Goal: Check status

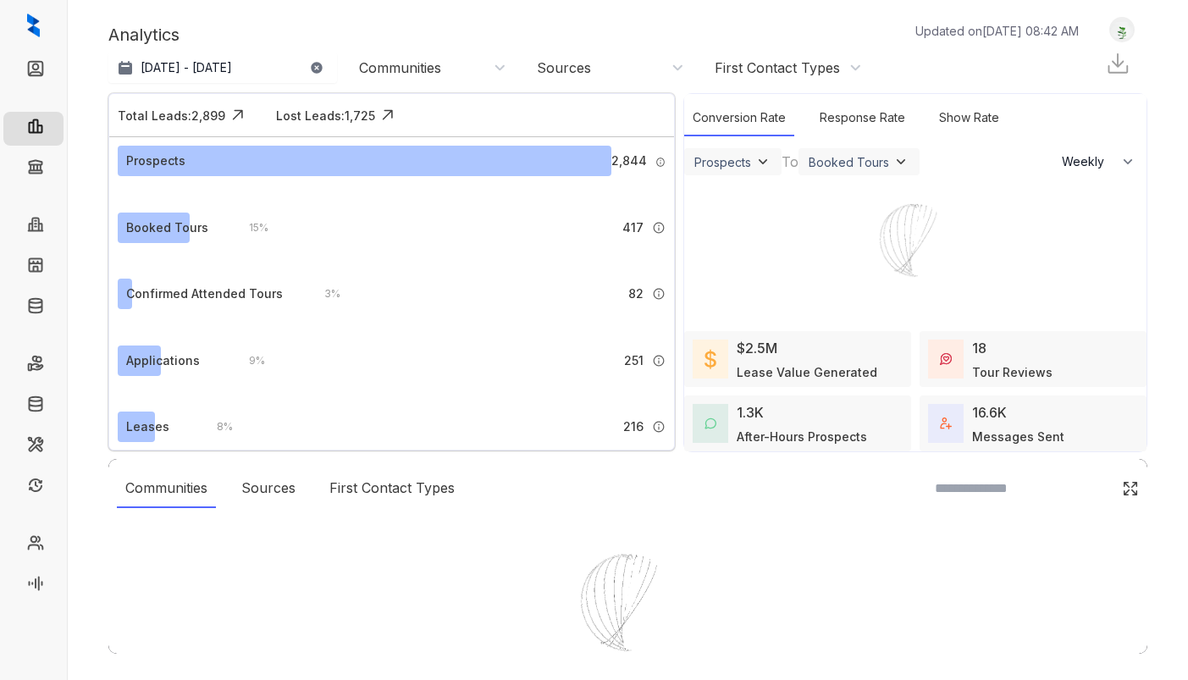
select select "******"
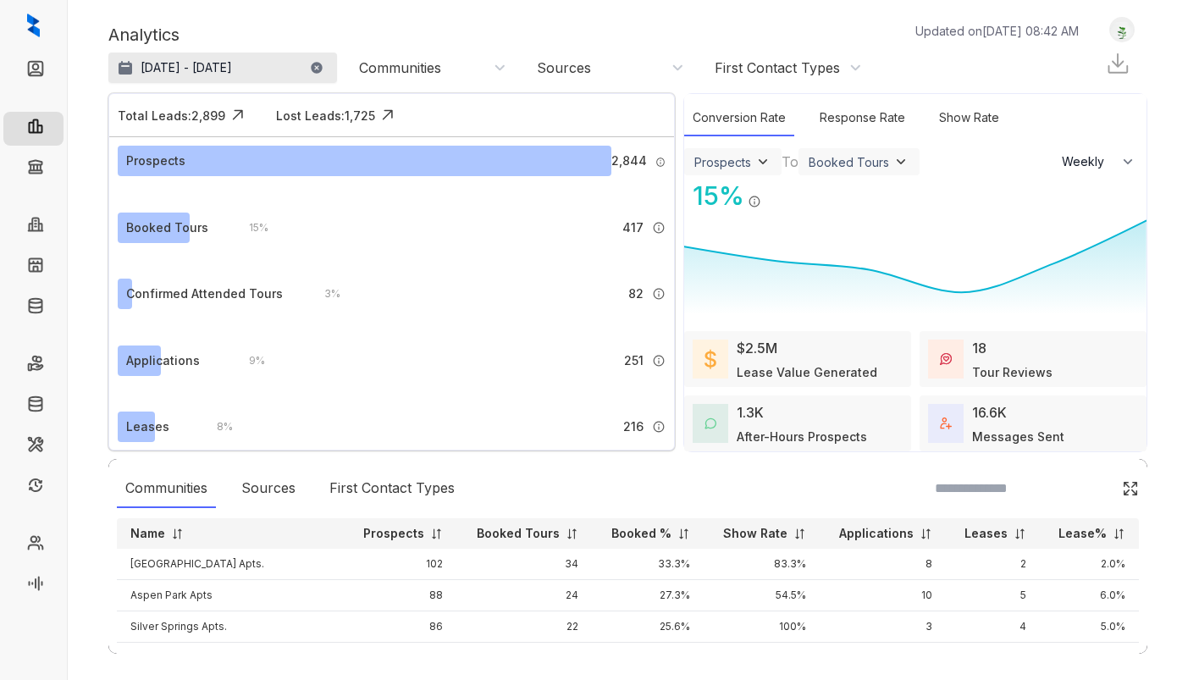
click at [222, 71] on p "[DATE] - [DATE]" at bounding box center [186, 67] width 91 height 17
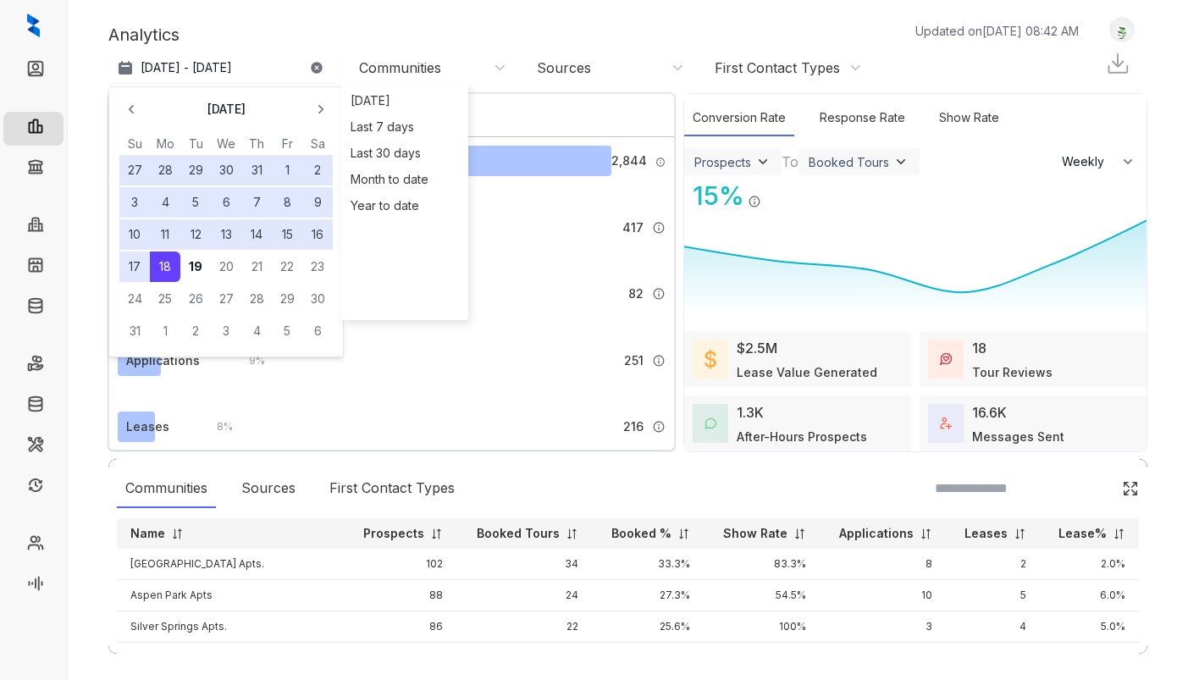
click at [258, 18] on div "Analytics Updated on Aug 19, 2025, 08:42 AM Jul 19, 2025 - Aug 18, 2025 August …" at bounding box center [627, 51] width 1039 height 68
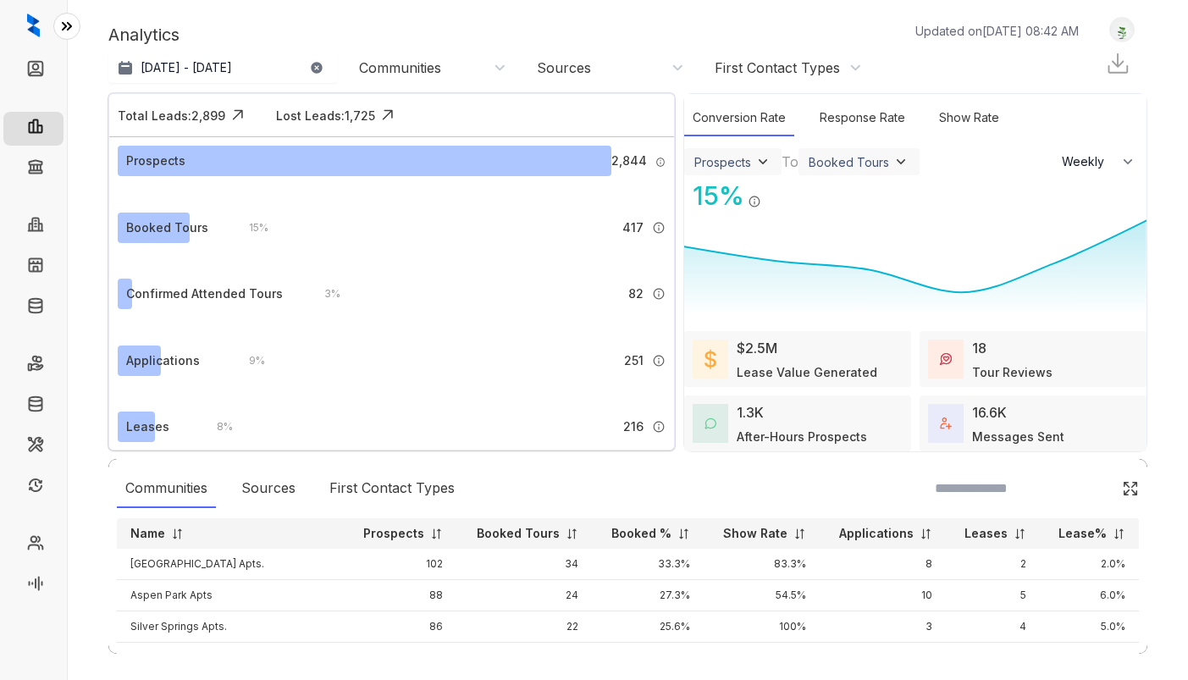
click at [73, 21] on icon at bounding box center [66, 26] width 17 height 17
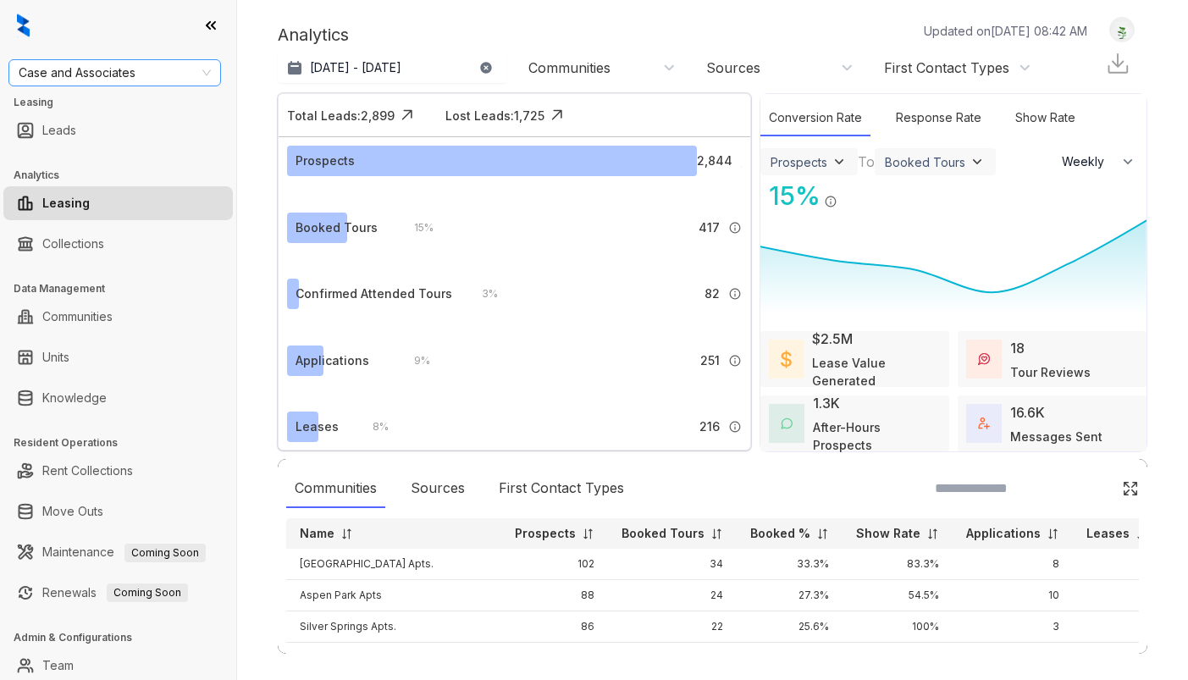
click at [104, 76] on span "Case and Associates" at bounding box center [115, 72] width 192 height 25
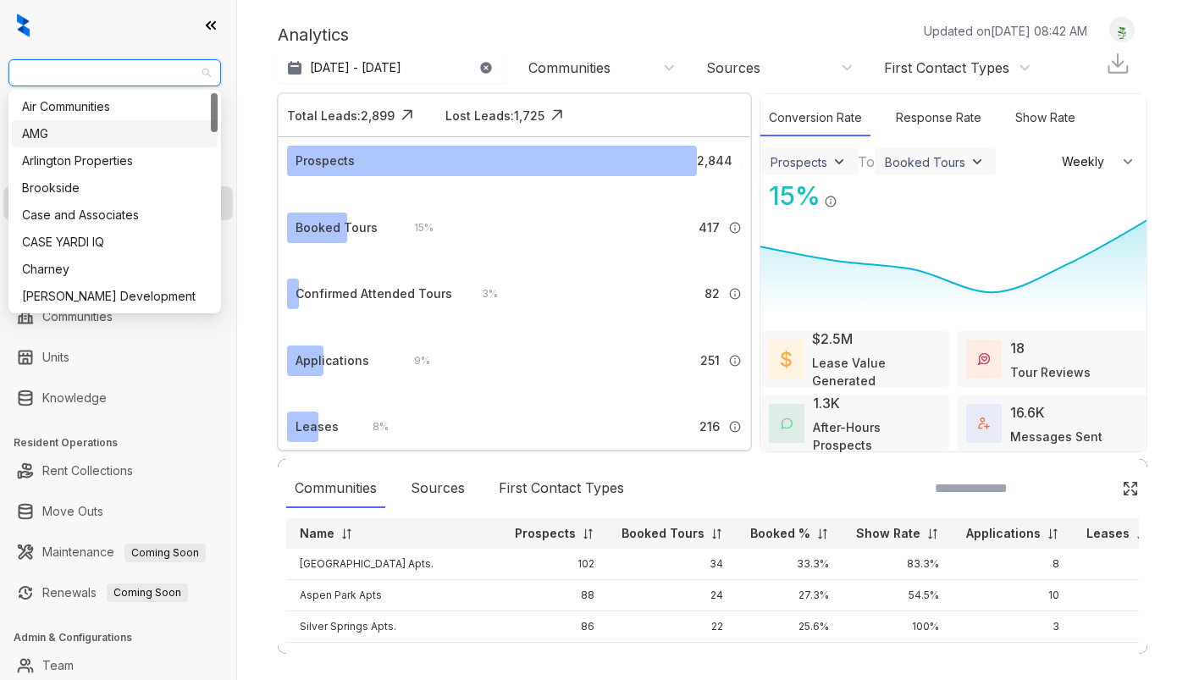
click at [82, 136] on div "AMG" at bounding box center [115, 134] width 186 height 19
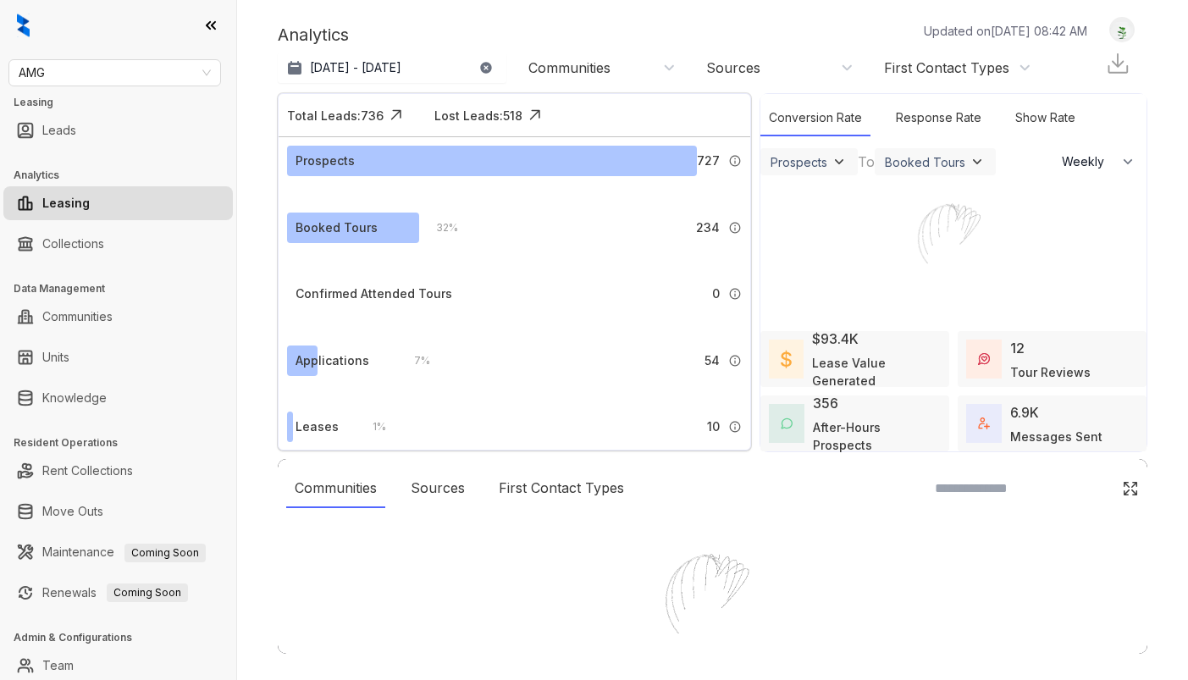
select select "******"
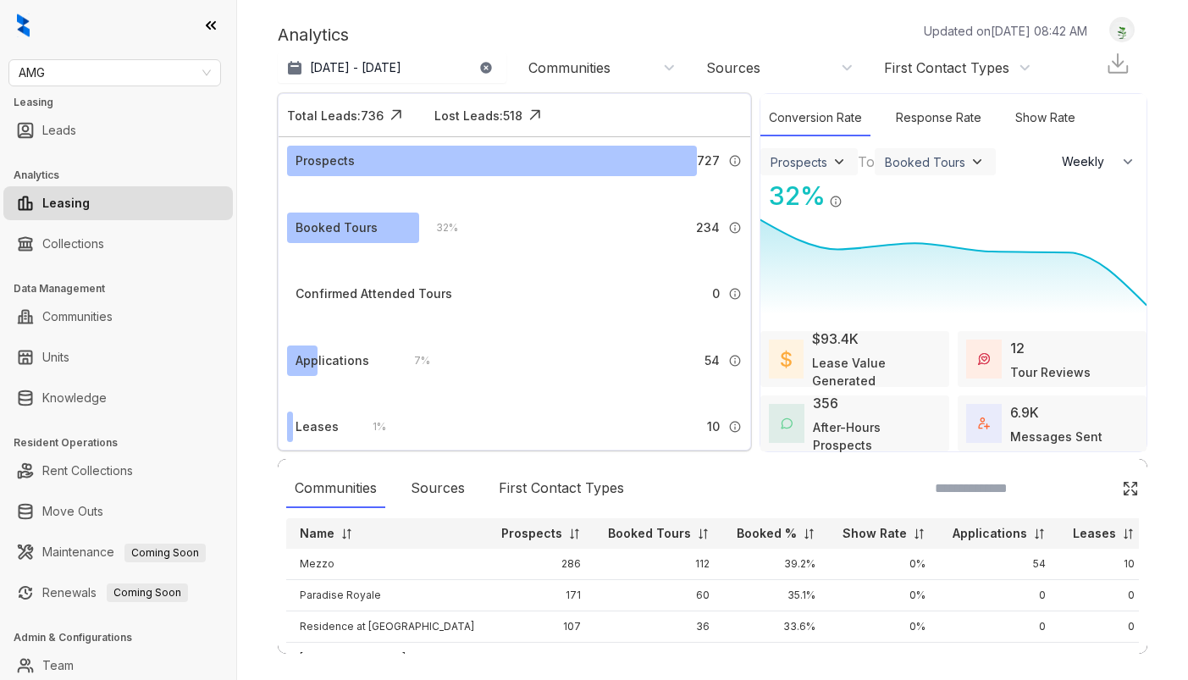
click at [589, 73] on div "Communities" at bounding box center [570, 67] width 82 height 19
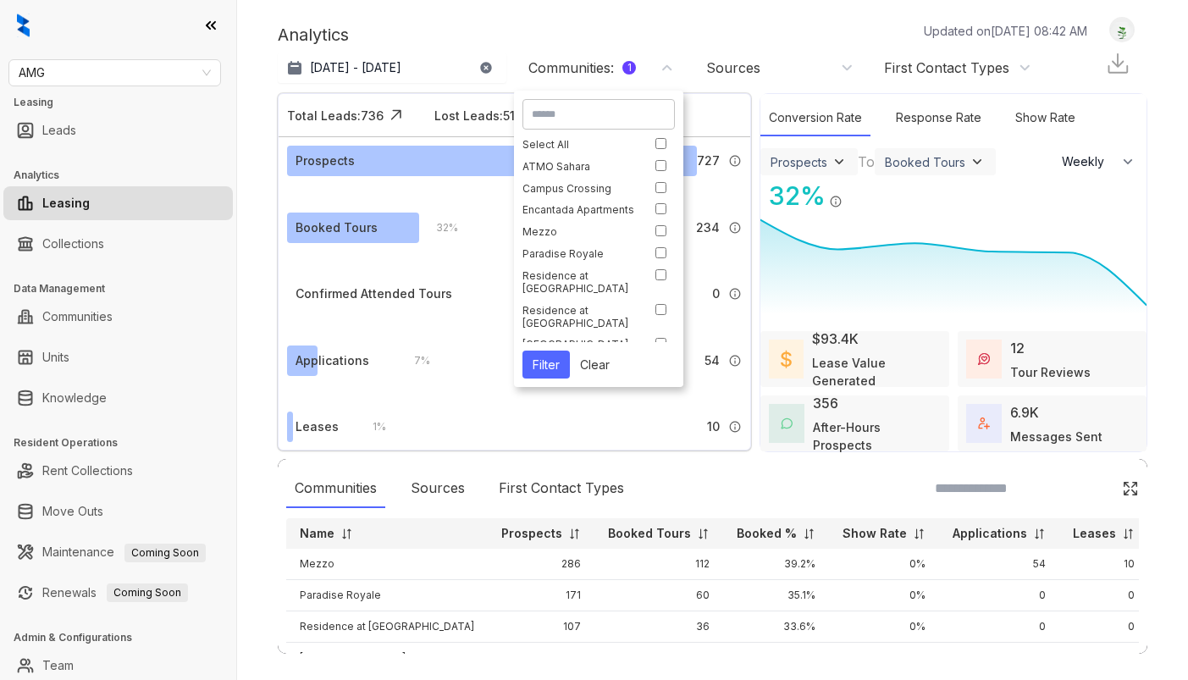
click at [554, 362] on button "Filter" at bounding box center [546, 365] width 47 height 28
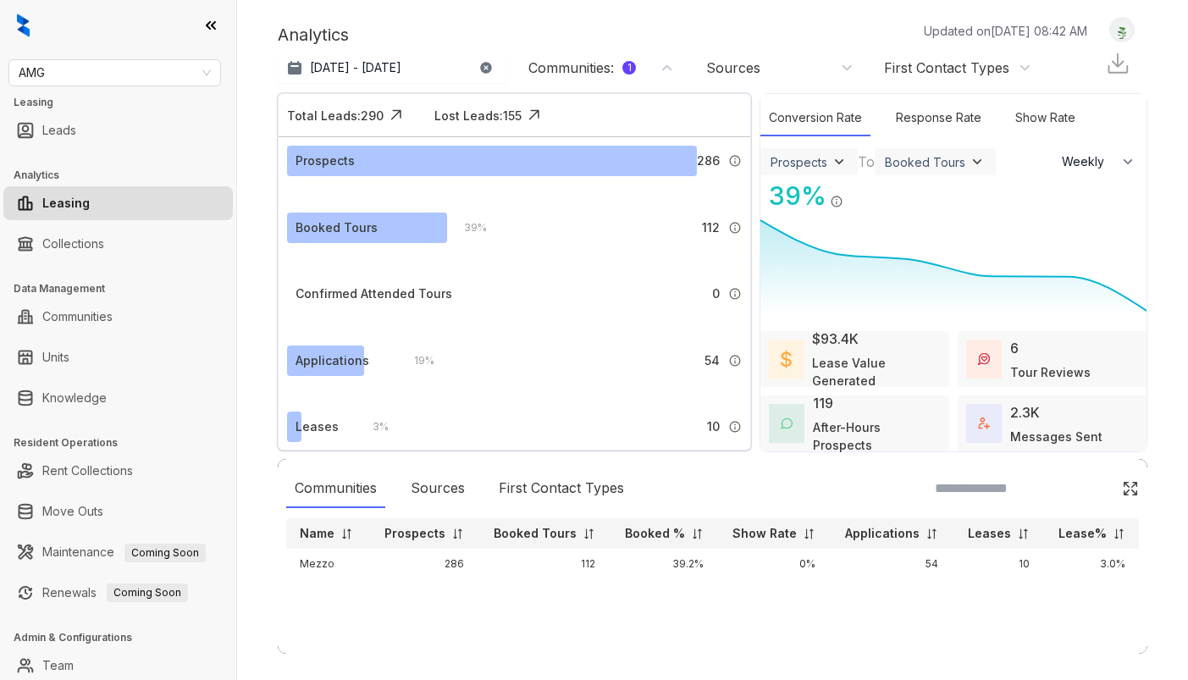
click at [574, 73] on div "Communities : 1" at bounding box center [583, 67] width 108 height 19
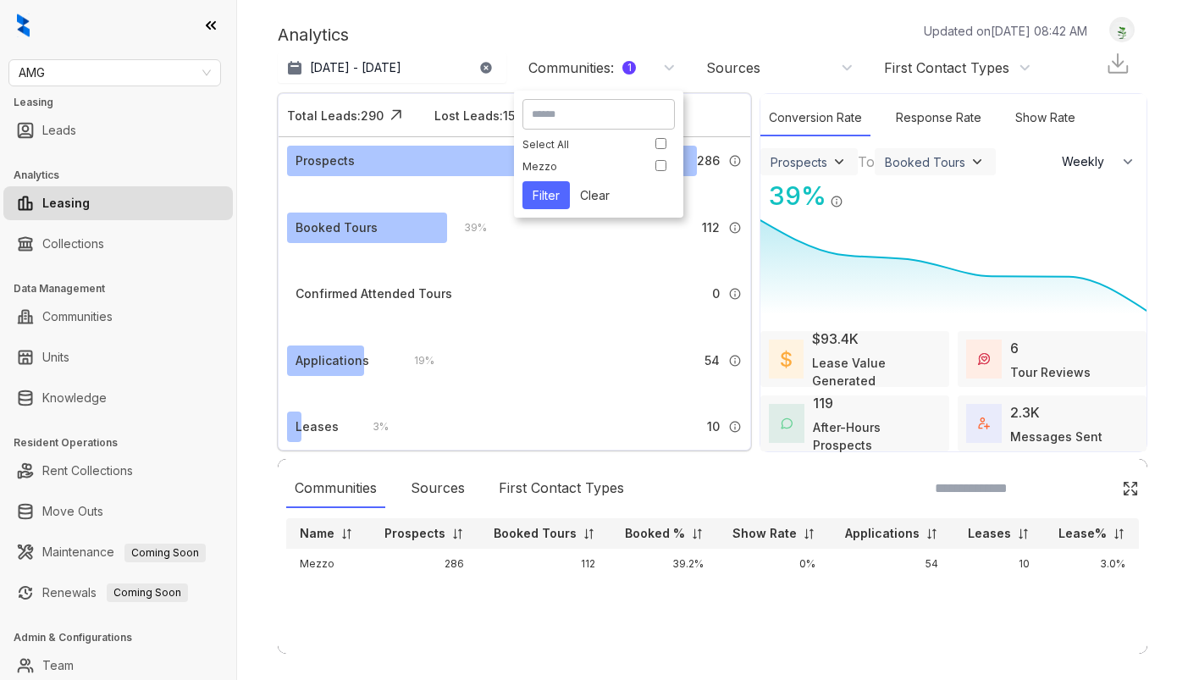
click at [582, 26] on div "Analytics Updated on [DATE] 08:42 AM" at bounding box center [691, 34] width 827 height 25
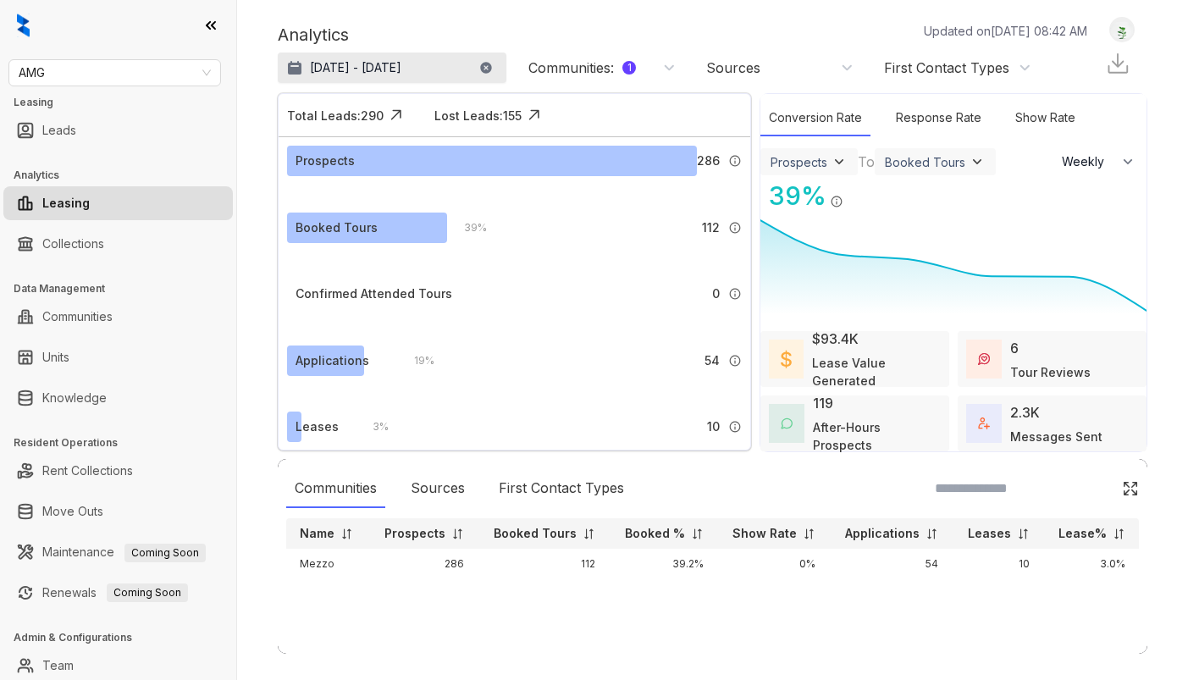
click at [401, 69] on p "[DATE] - [DATE]" at bounding box center [355, 67] width 91 height 17
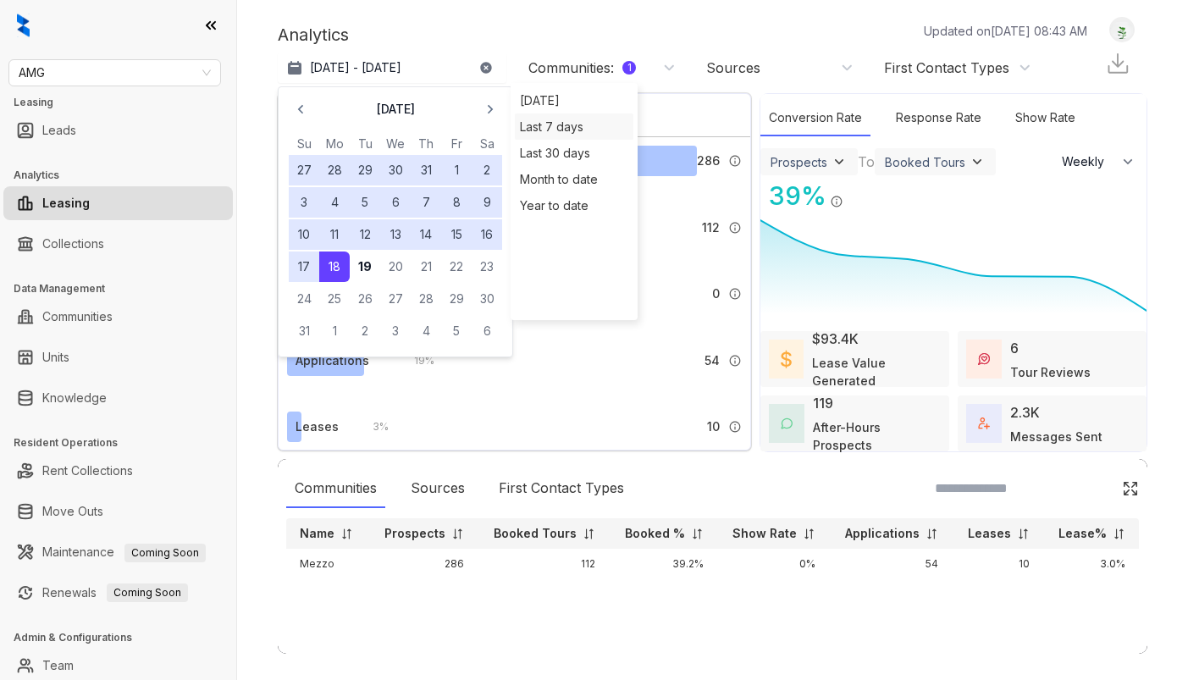
click at [548, 130] on div "Last 7 days" at bounding box center [574, 127] width 119 height 26
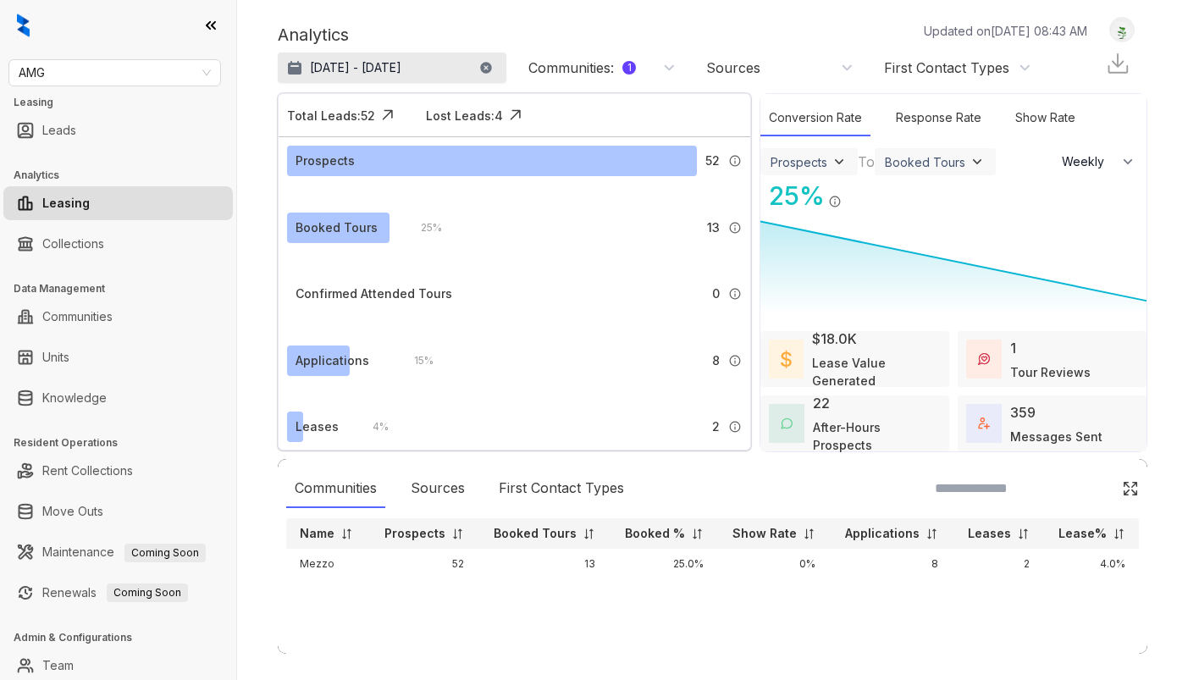
click at [435, 69] on button "[DATE] - [DATE]" at bounding box center [392, 68] width 229 height 30
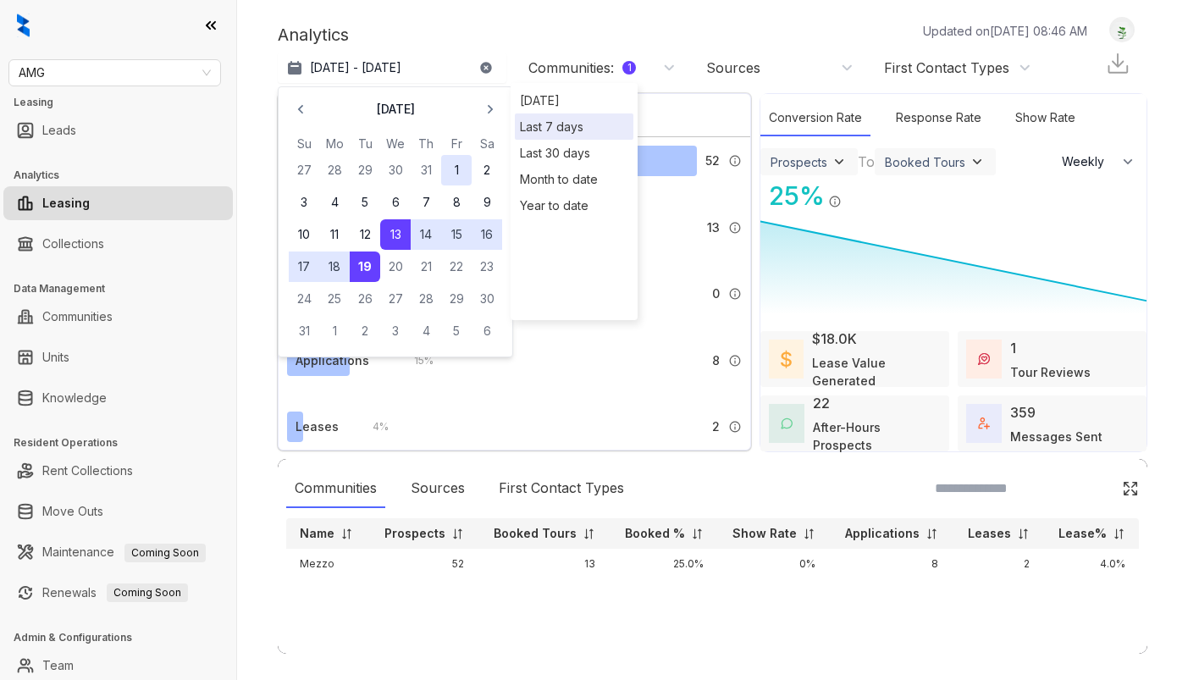
click at [447, 164] on button "1" at bounding box center [456, 170] width 30 height 30
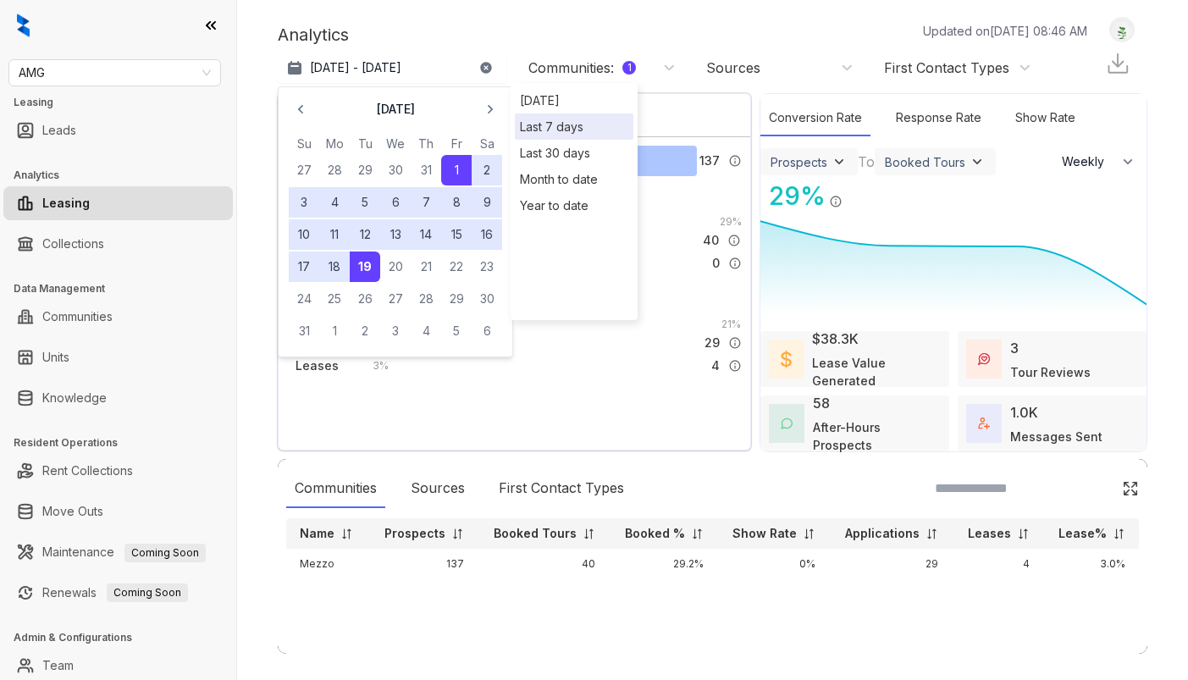
click at [458, 22] on div "Analytics Updated on [DATE] 08:46 AM" at bounding box center [691, 34] width 827 height 25
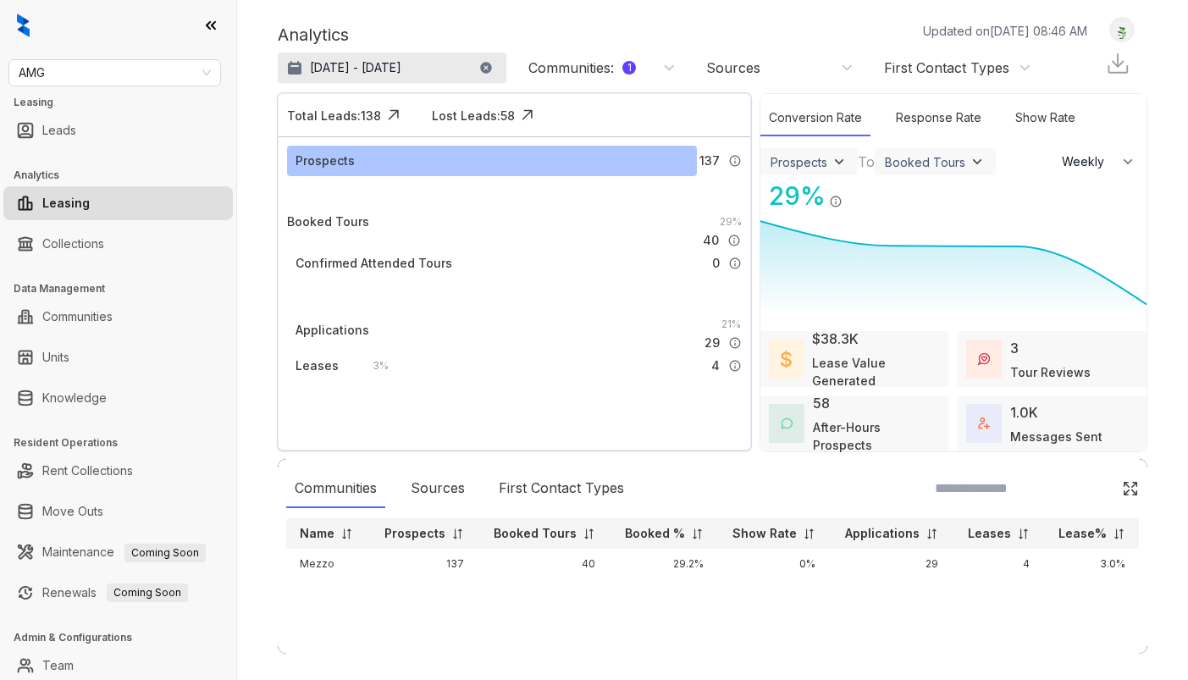
click at [356, 62] on p "[DATE] - [DATE]" at bounding box center [355, 67] width 91 height 17
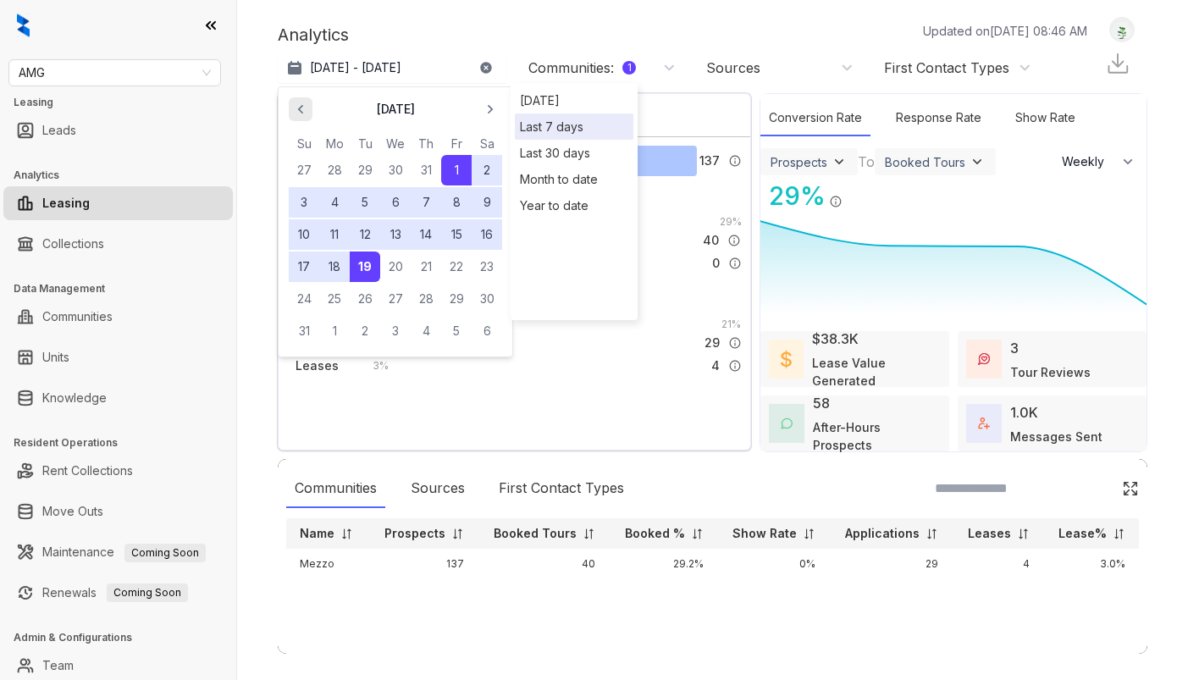
click at [307, 108] on icon "button" at bounding box center [300, 109] width 17 height 17
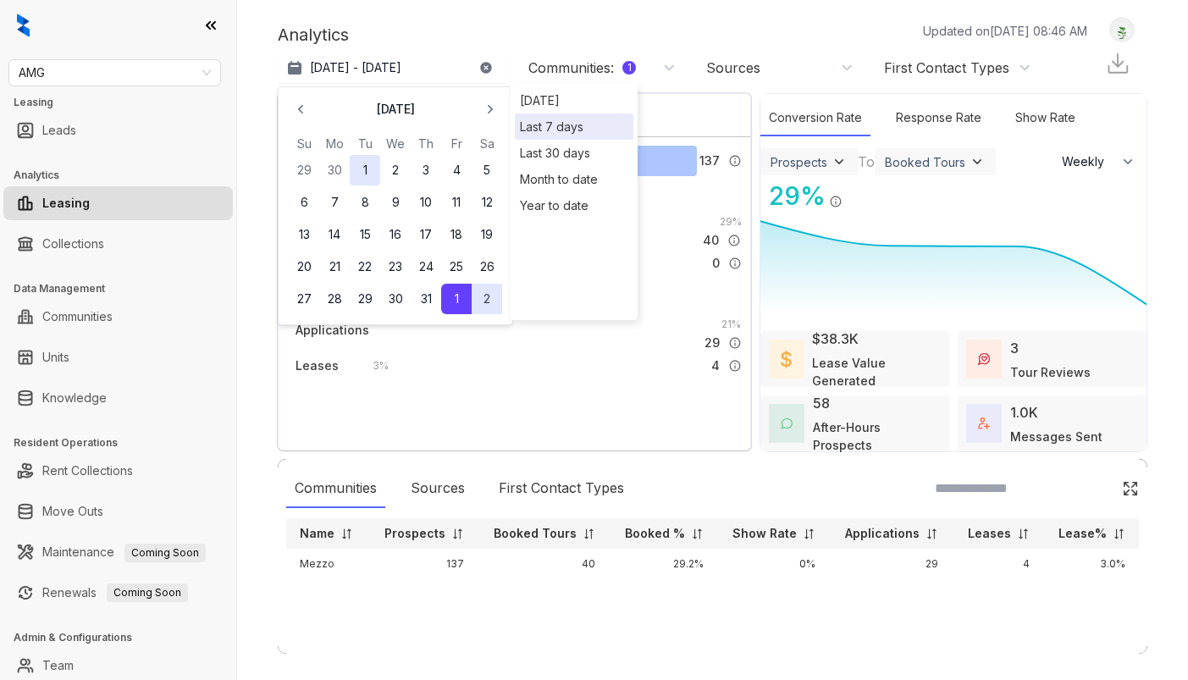
click at [362, 162] on button "1" at bounding box center [365, 170] width 30 height 30
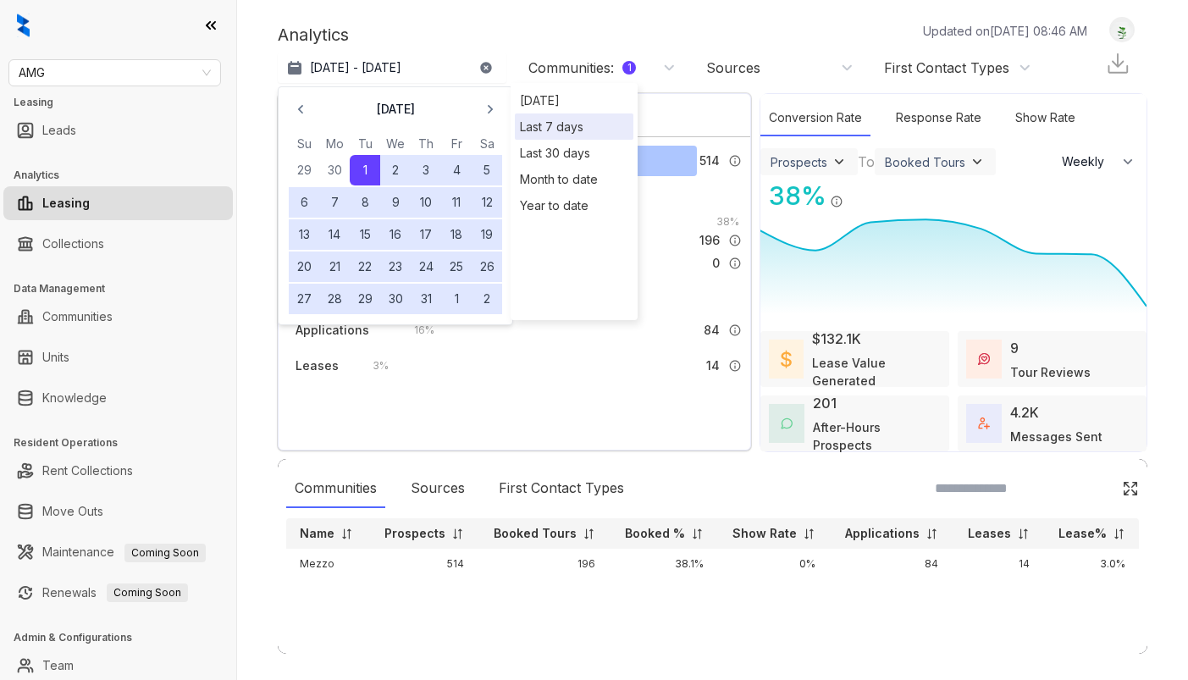
click at [494, 230] on button "19" at bounding box center [487, 234] width 30 height 30
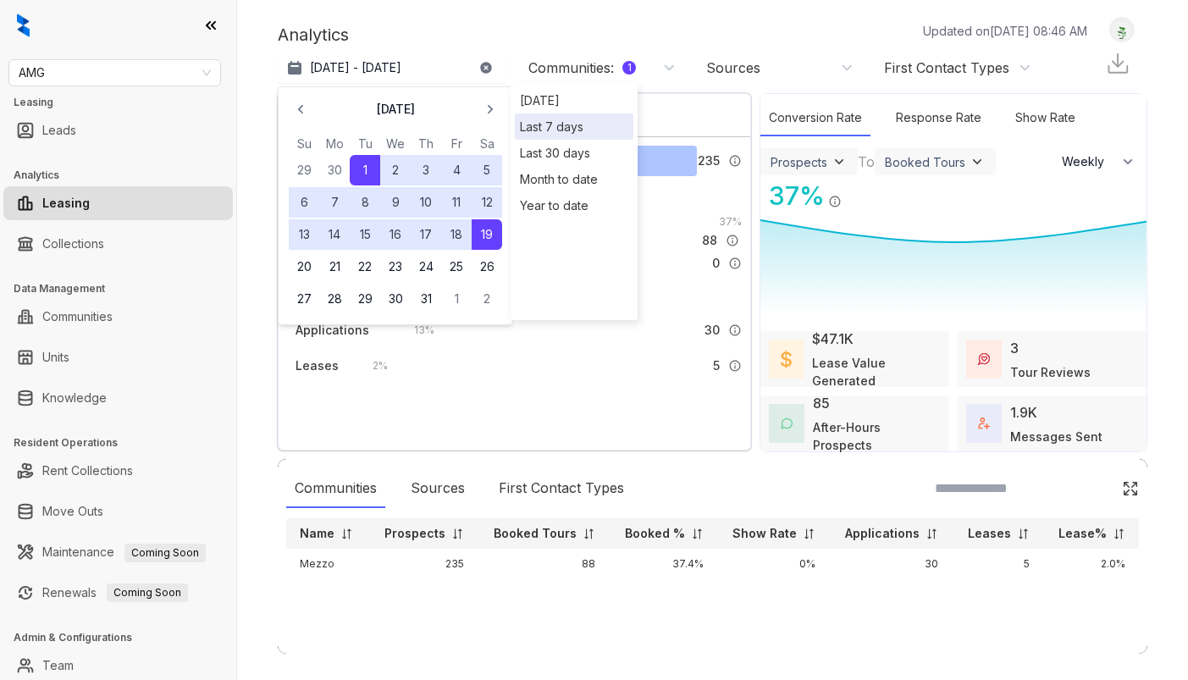
click at [449, 625] on div "Communities Sources First Contact Types Name Prospects Booked Tours Booked % Sh…" at bounding box center [713, 556] width 870 height 195
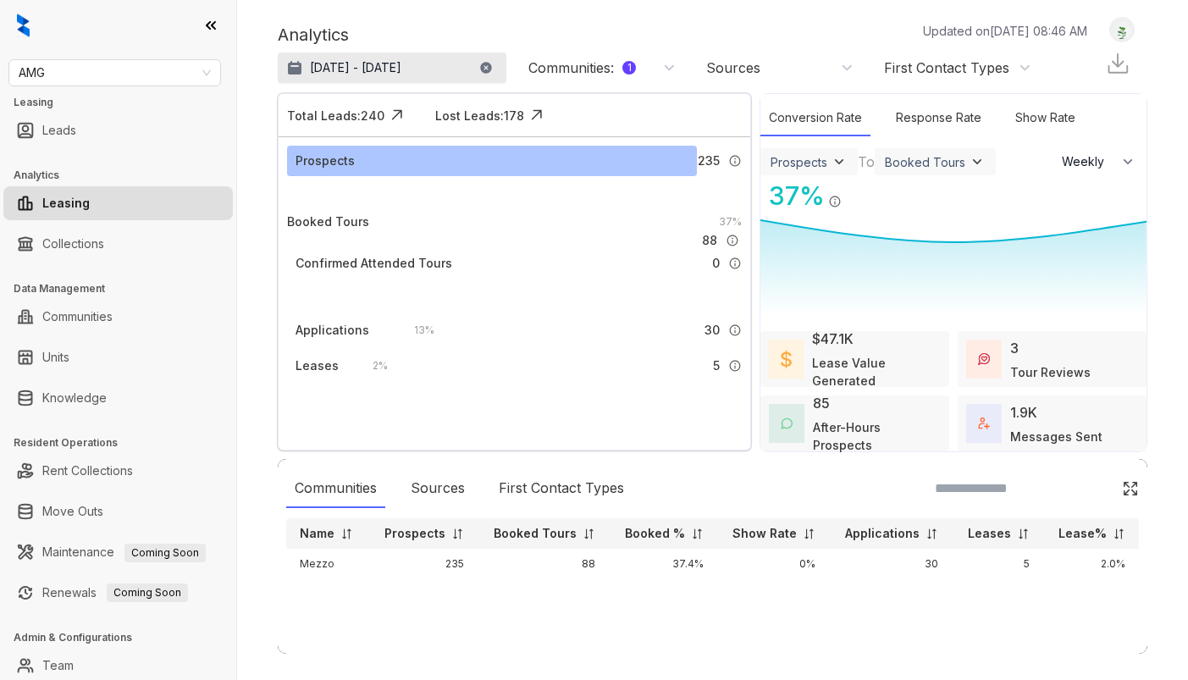
click at [356, 65] on p "[DATE] - [DATE]" at bounding box center [355, 67] width 91 height 17
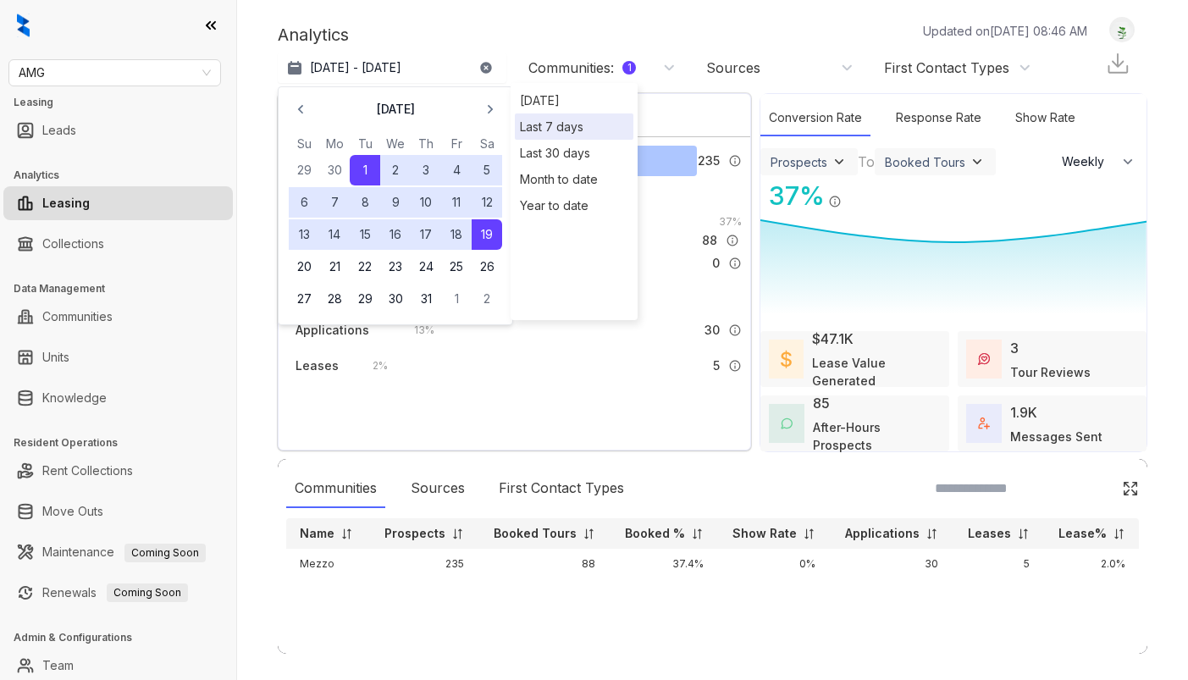
click at [303, 103] on icon "button" at bounding box center [300, 109] width 17 height 17
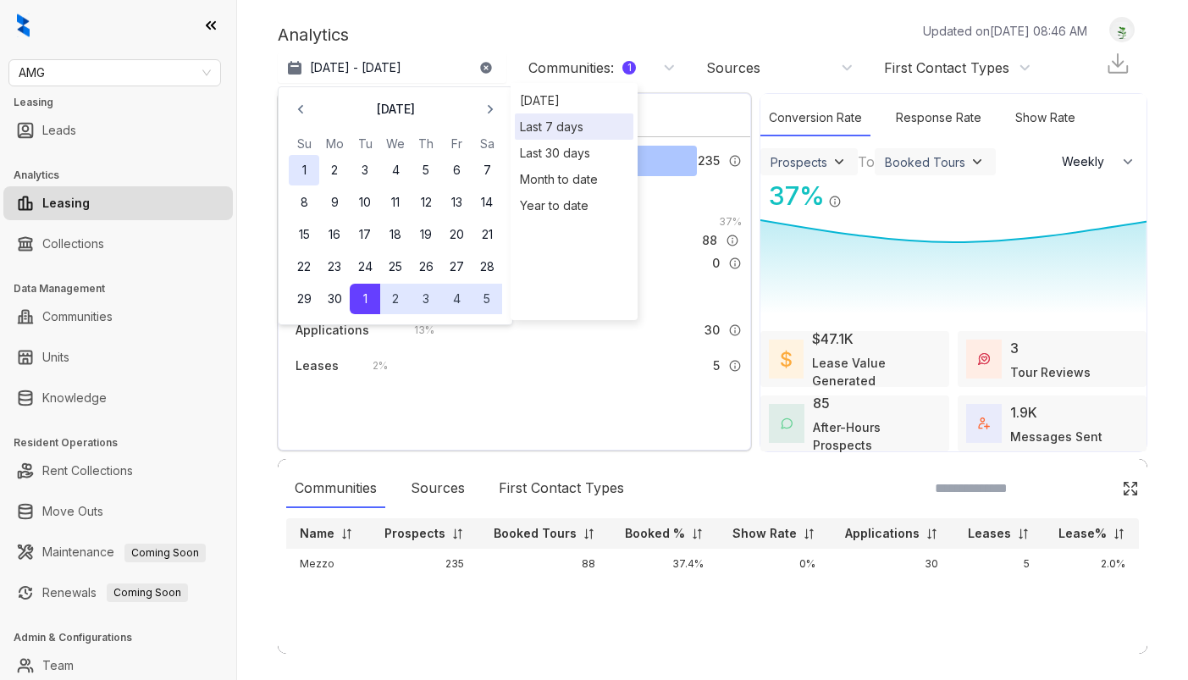
click at [312, 168] on button "1" at bounding box center [304, 170] width 30 height 30
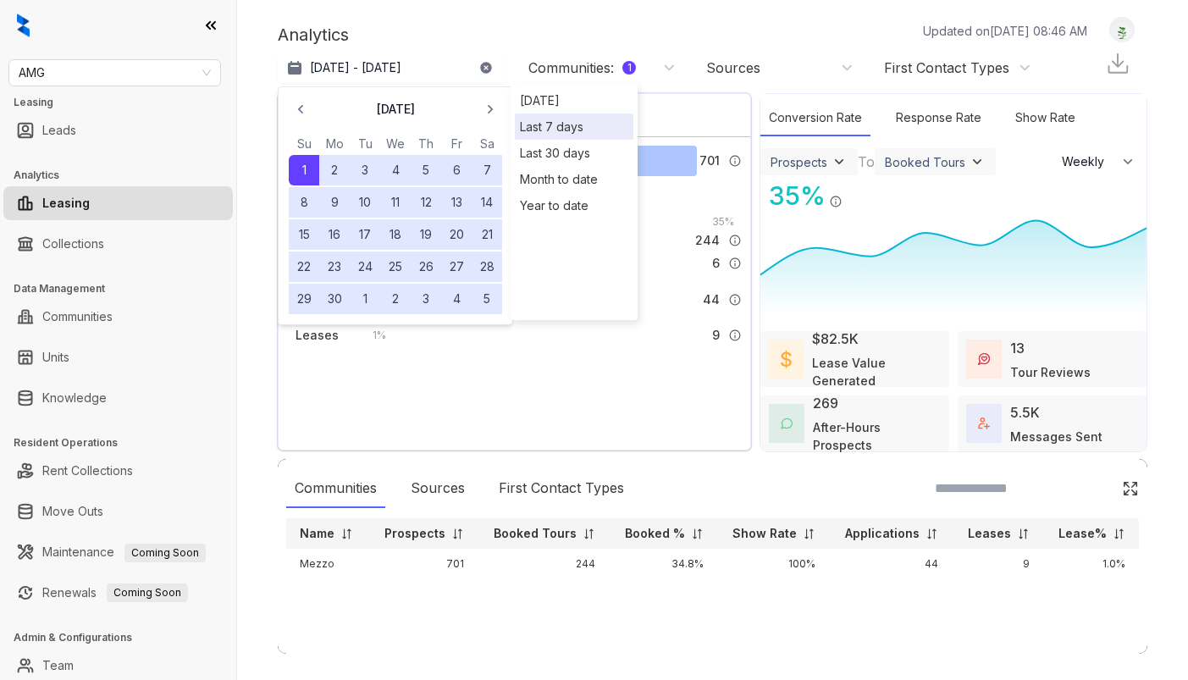
click at [420, 233] on button "19" at bounding box center [426, 234] width 30 height 30
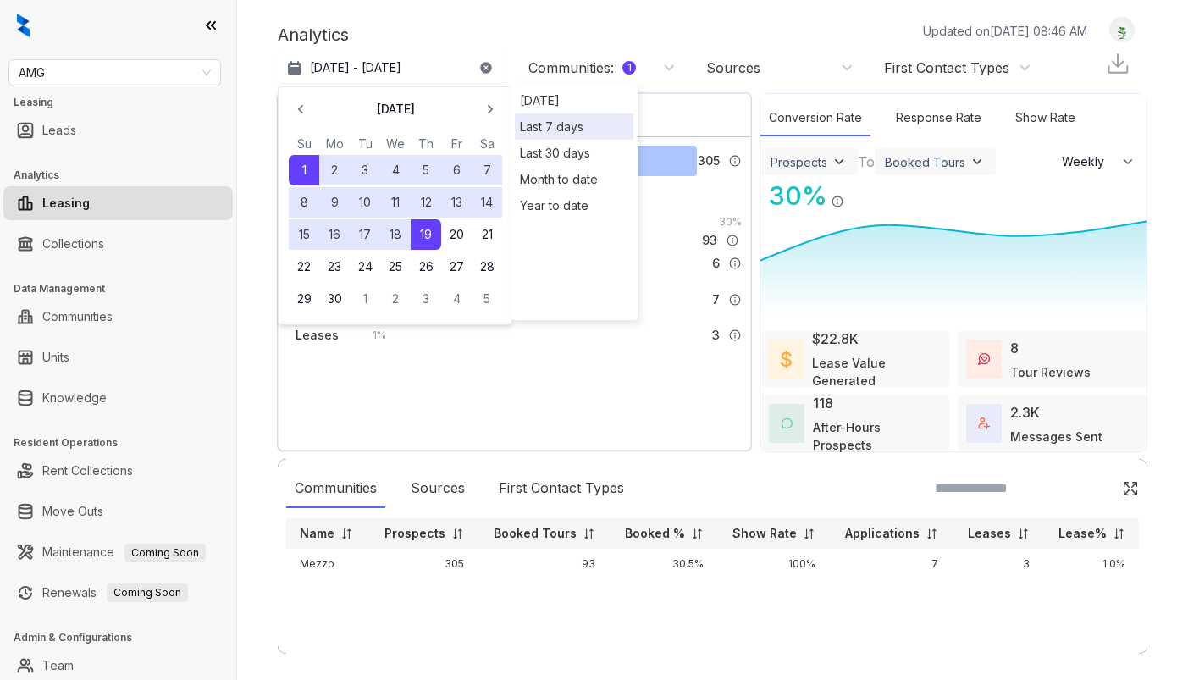
click at [473, 606] on div "Communities Sources First Contact Types Name Prospects Booked Tours Booked % Sh…" at bounding box center [713, 556] width 870 height 195
